Goal: Transaction & Acquisition: Subscribe to service/newsletter

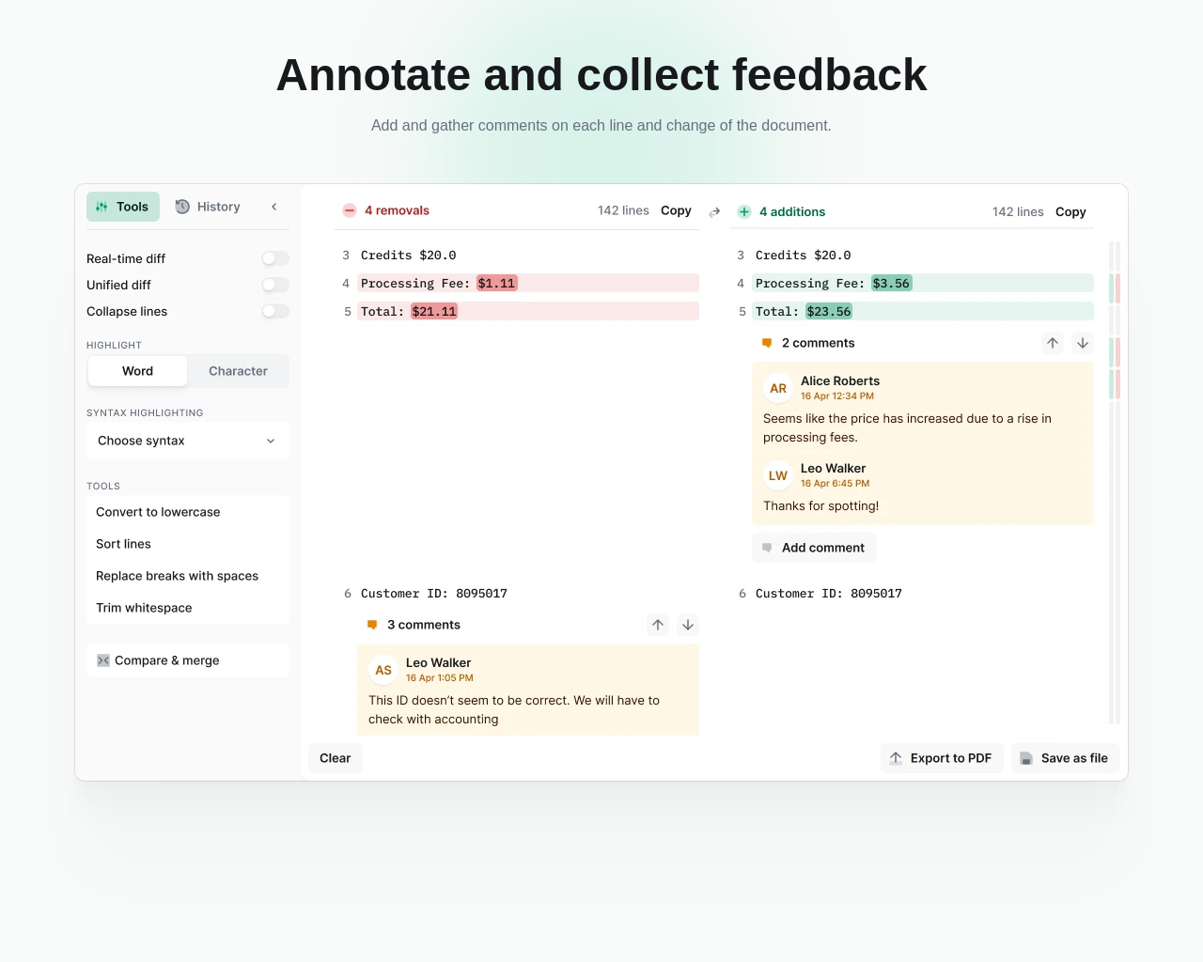
scroll to position [8588, 0]
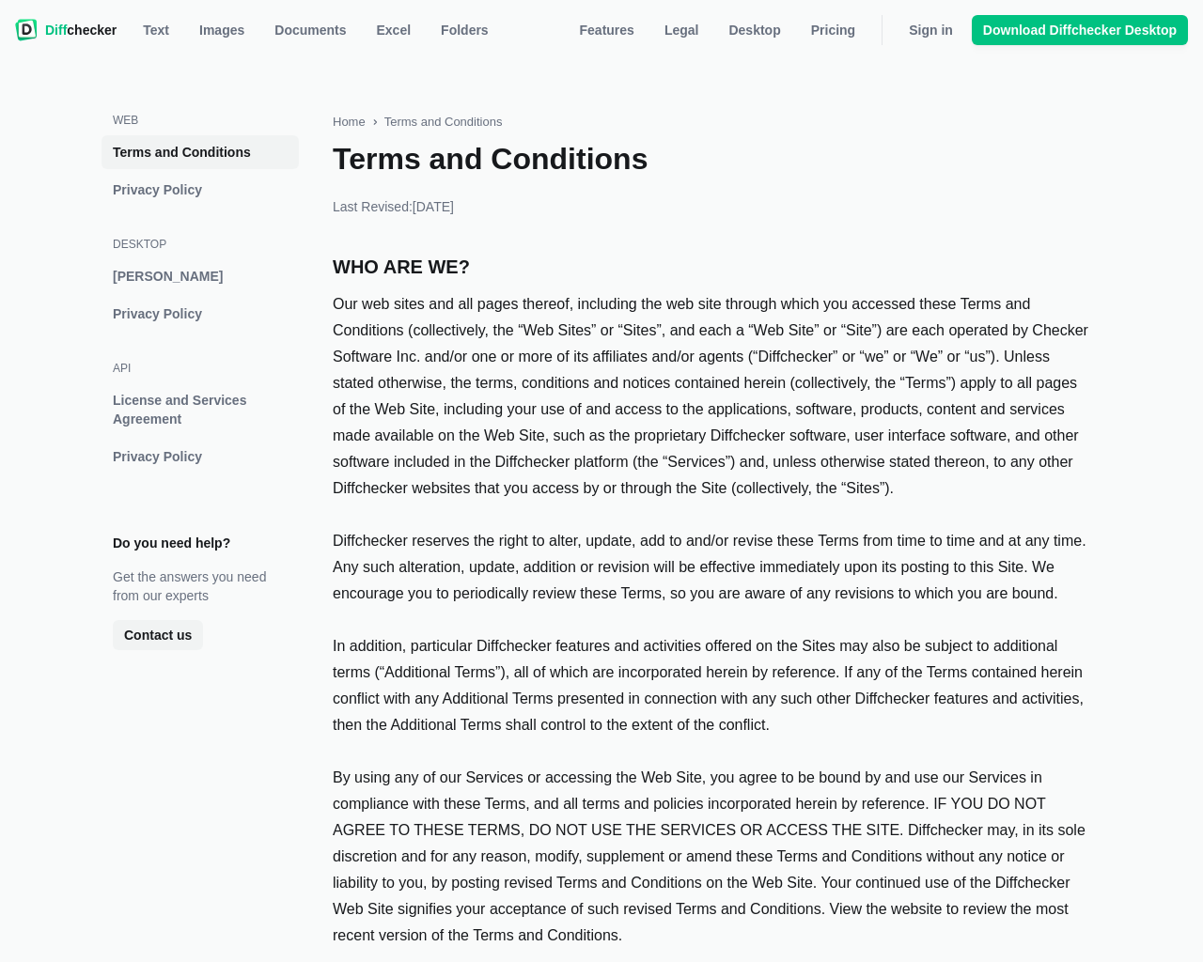
scroll to position [6240, 0]
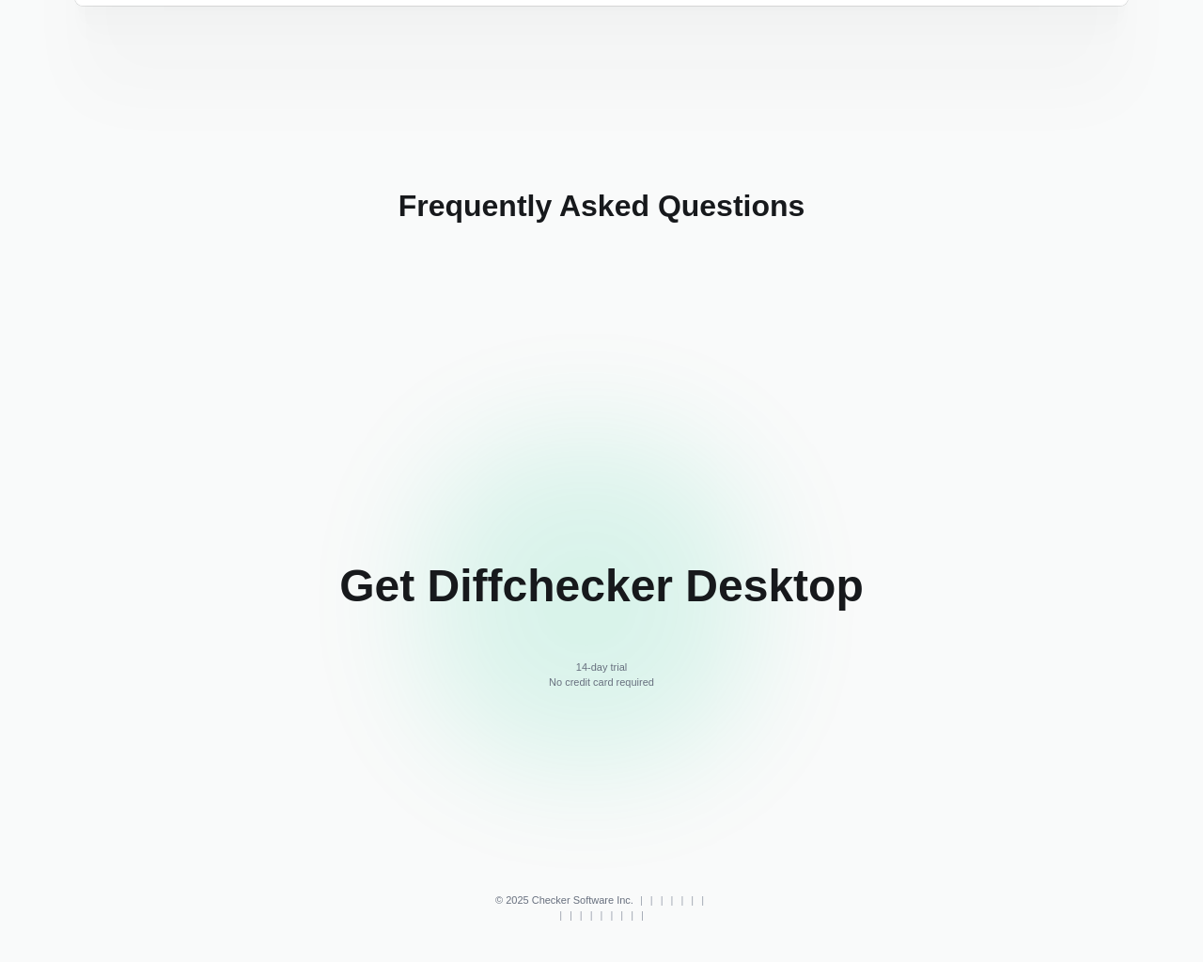
scroll to position [8936, 0]
